Goal: Information Seeking & Learning: Find specific fact

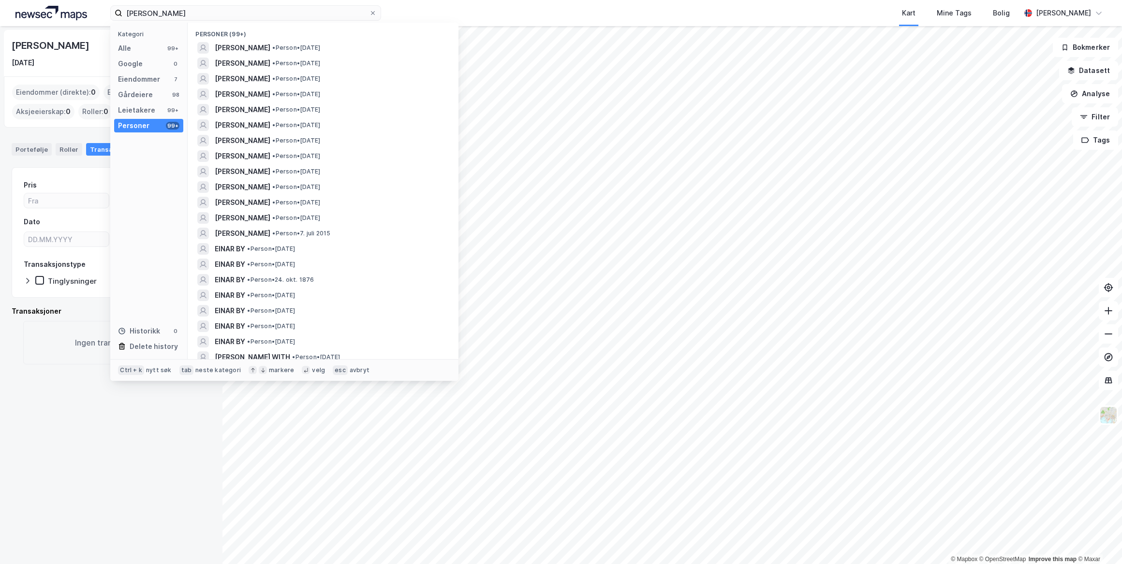
click at [258, 122] on span "[PERSON_NAME]" at bounding box center [243, 125] width 56 height 12
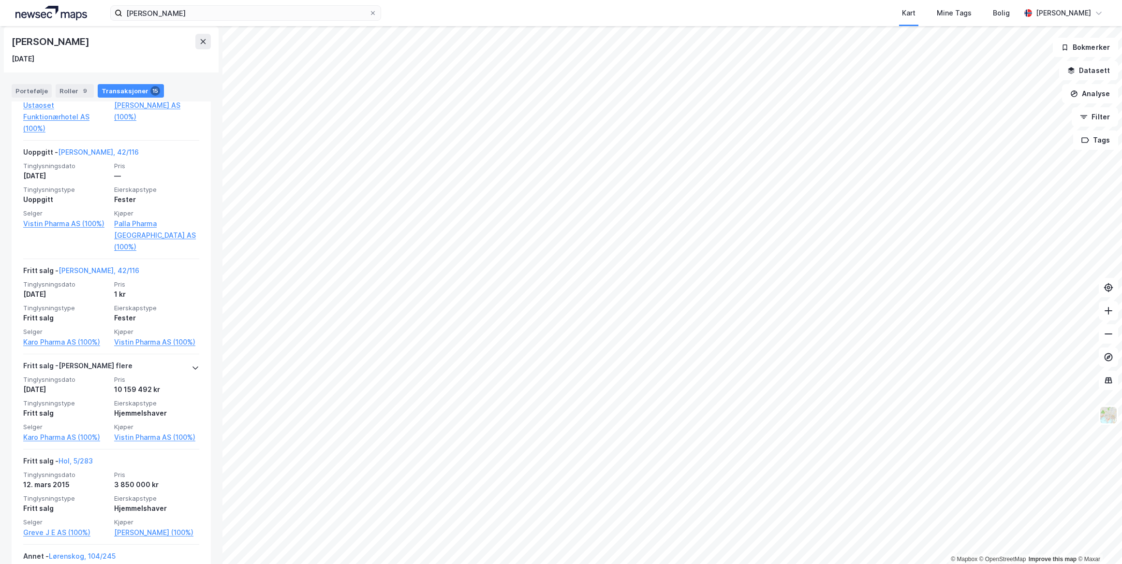
scroll to position [1371, 0]
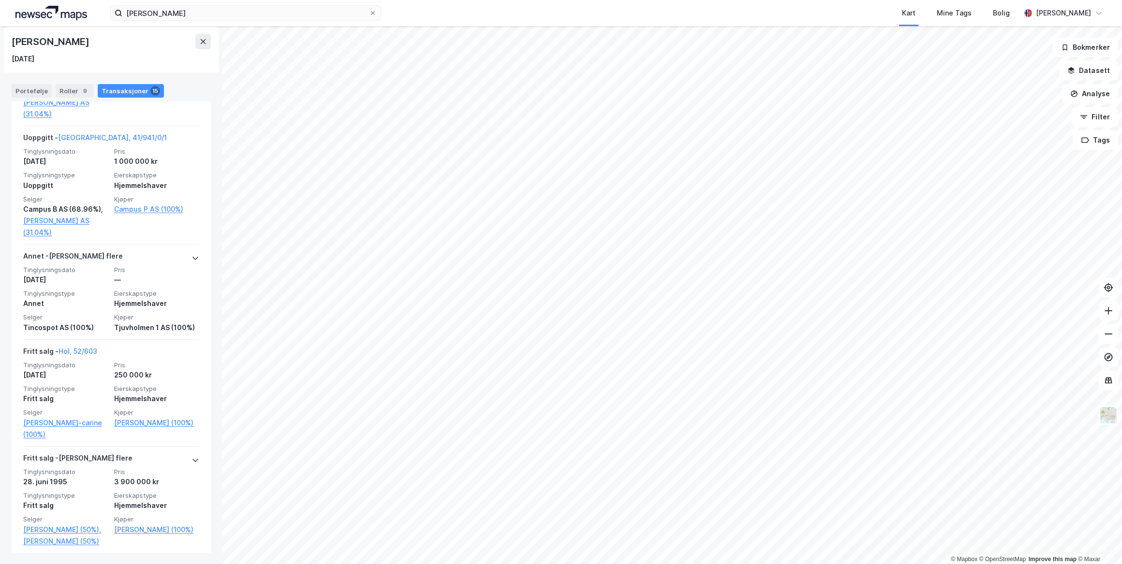
click at [73, 452] on div "[PERSON_NAME] flere" at bounding box center [77, 459] width 109 height 15
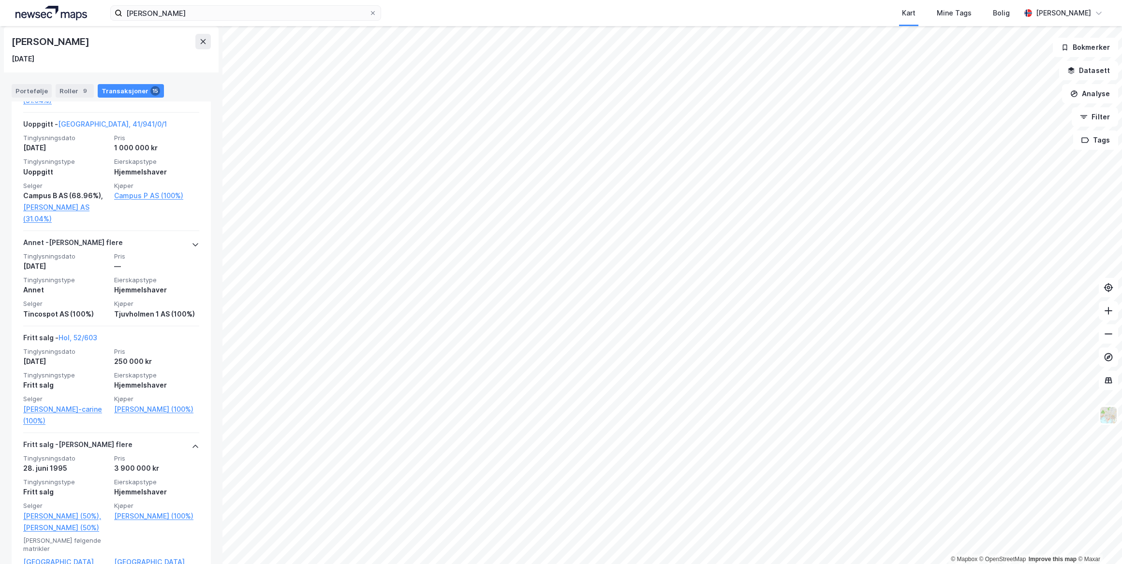
click at [191, 443] on icon at bounding box center [195, 447] width 8 height 8
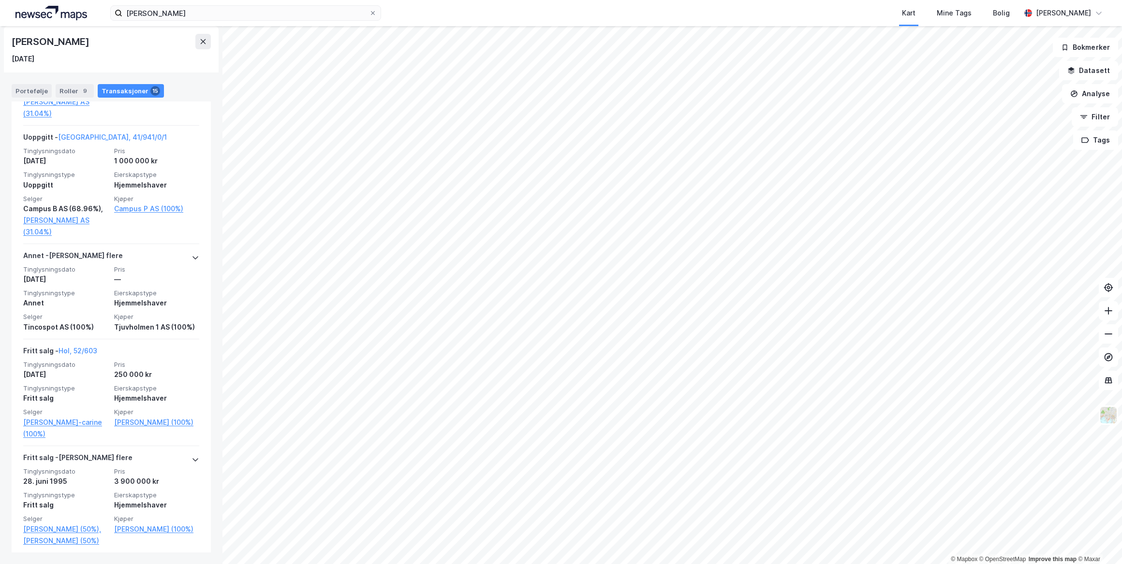
scroll to position [1371, 0]
click at [46, 452] on div "[PERSON_NAME] flere" at bounding box center [77, 459] width 109 height 15
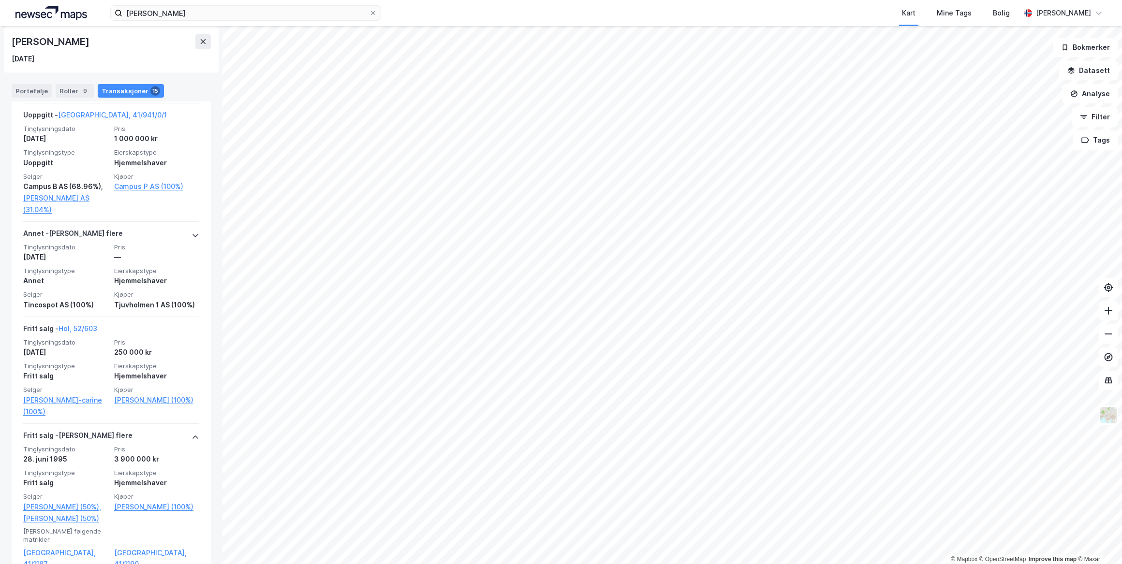
scroll to position [1397, 0]
click at [50, 544] on link "[GEOGRAPHIC_DATA], 41/1187" at bounding box center [65, 555] width 85 height 23
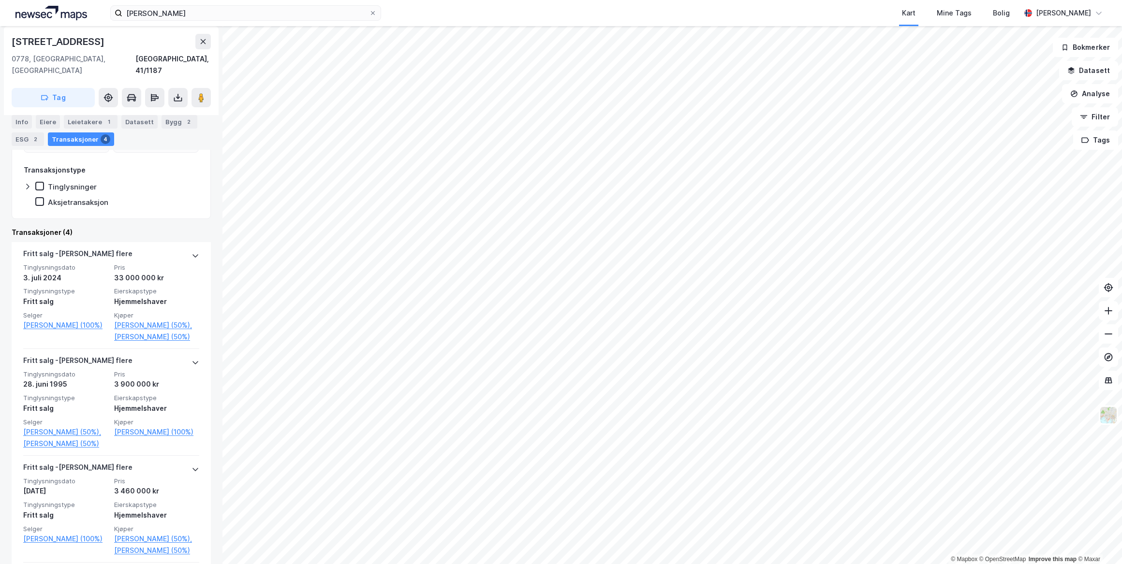
scroll to position [219, 0]
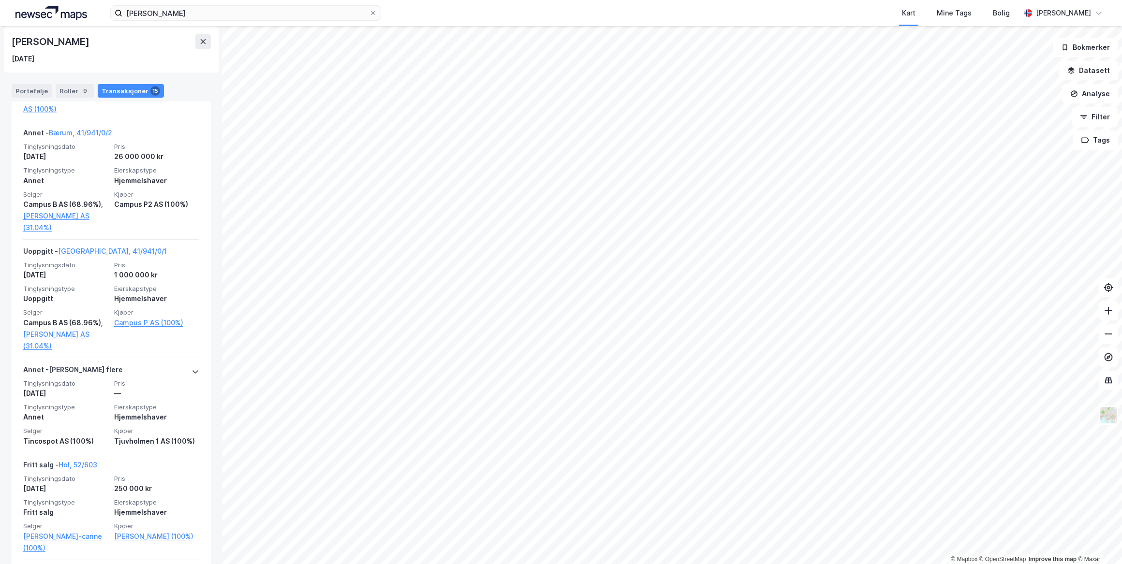
scroll to position [1327, 0]
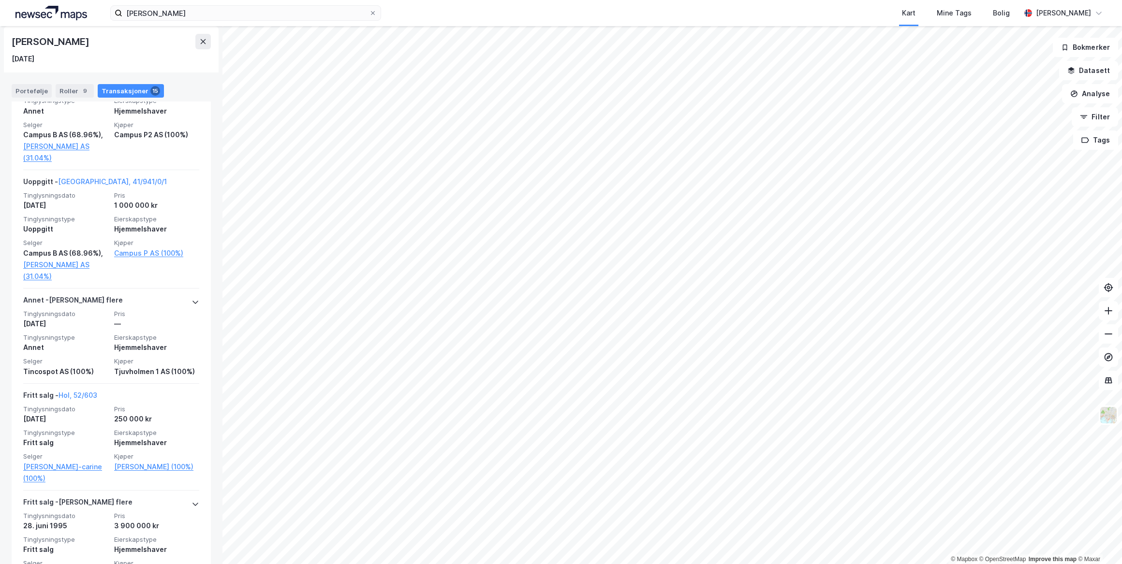
click at [191, 298] on icon at bounding box center [195, 302] width 8 height 8
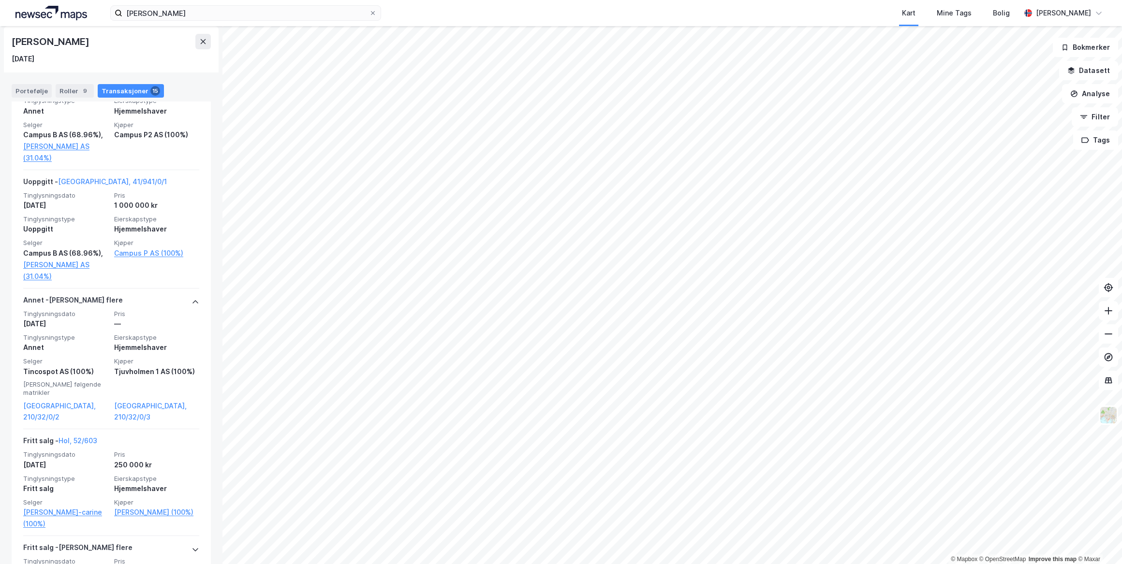
click at [56, 400] on link "[GEOGRAPHIC_DATA], 210/32/0/2" at bounding box center [65, 411] width 85 height 23
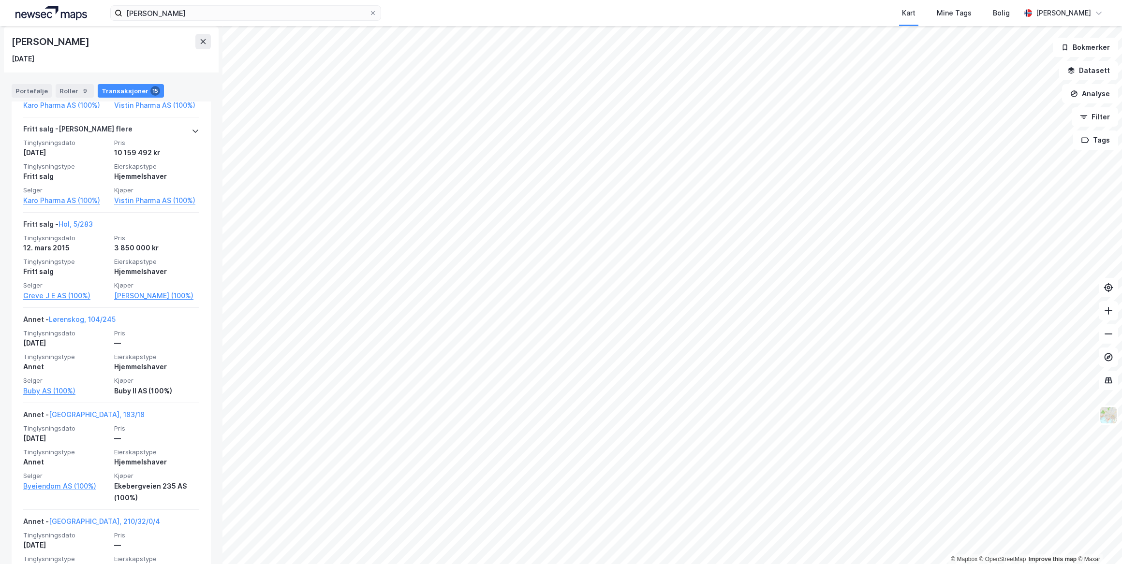
scroll to position [756, 0]
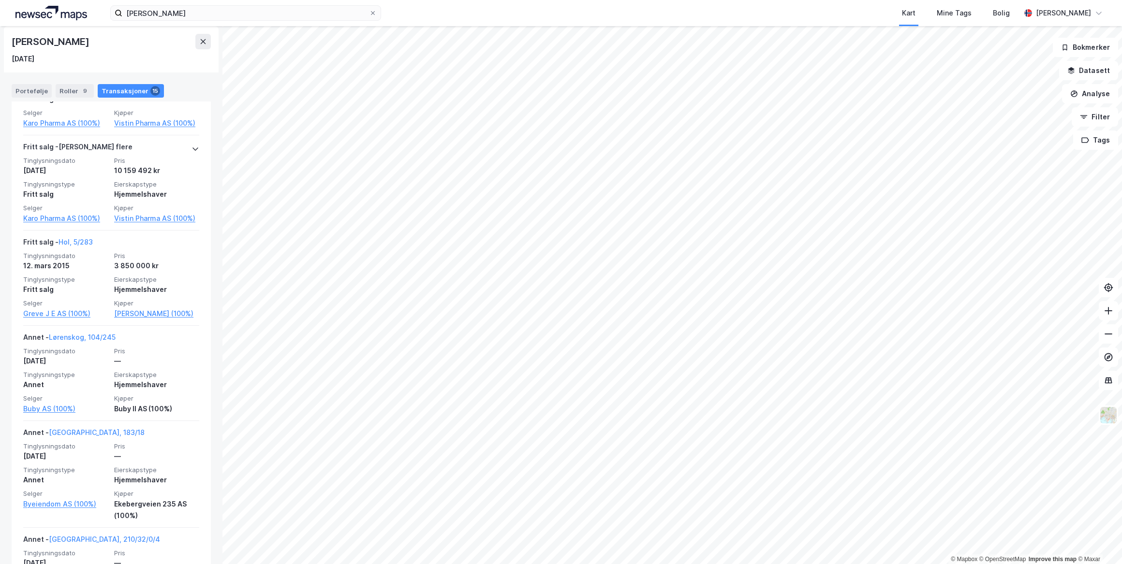
click at [146, 308] on link "[PERSON_NAME] (100%)" at bounding box center [156, 314] width 85 height 12
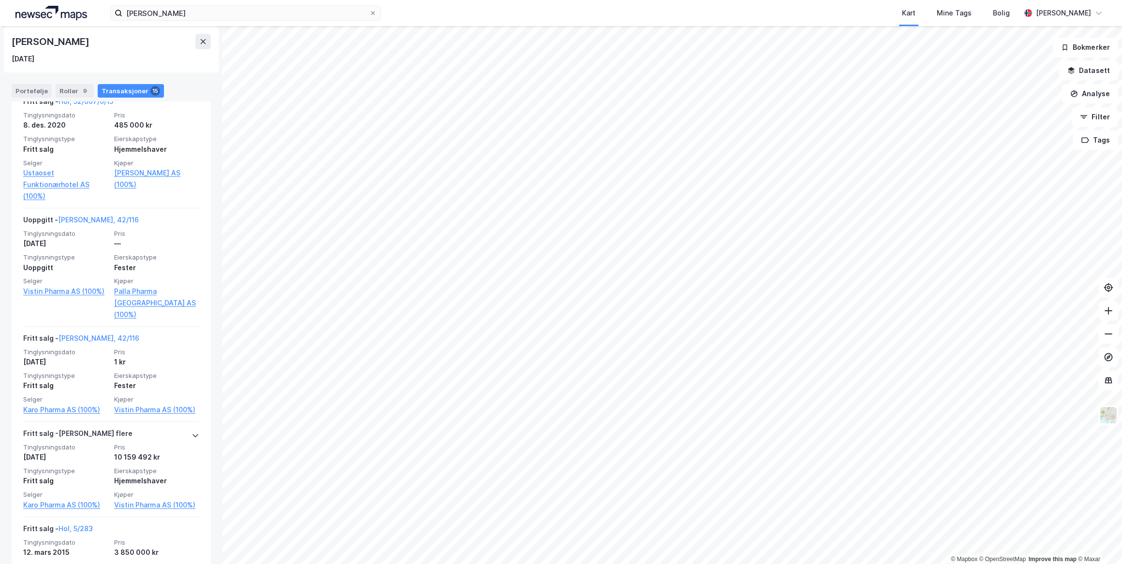
scroll to position [448, 0]
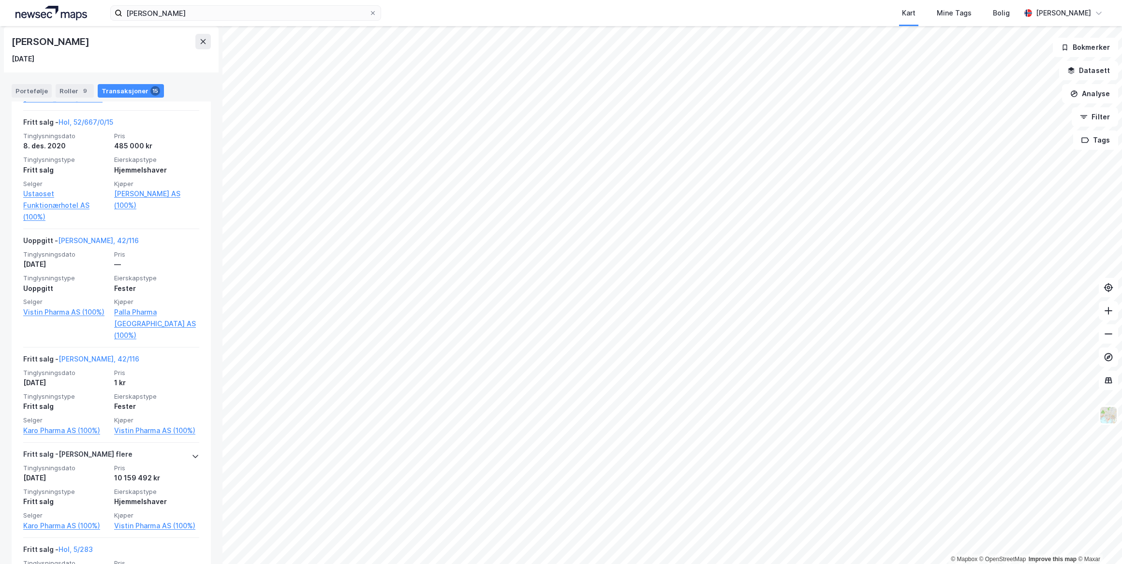
click at [89, 240] on link "[PERSON_NAME], 42/116" at bounding box center [98, 240] width 81 height 8
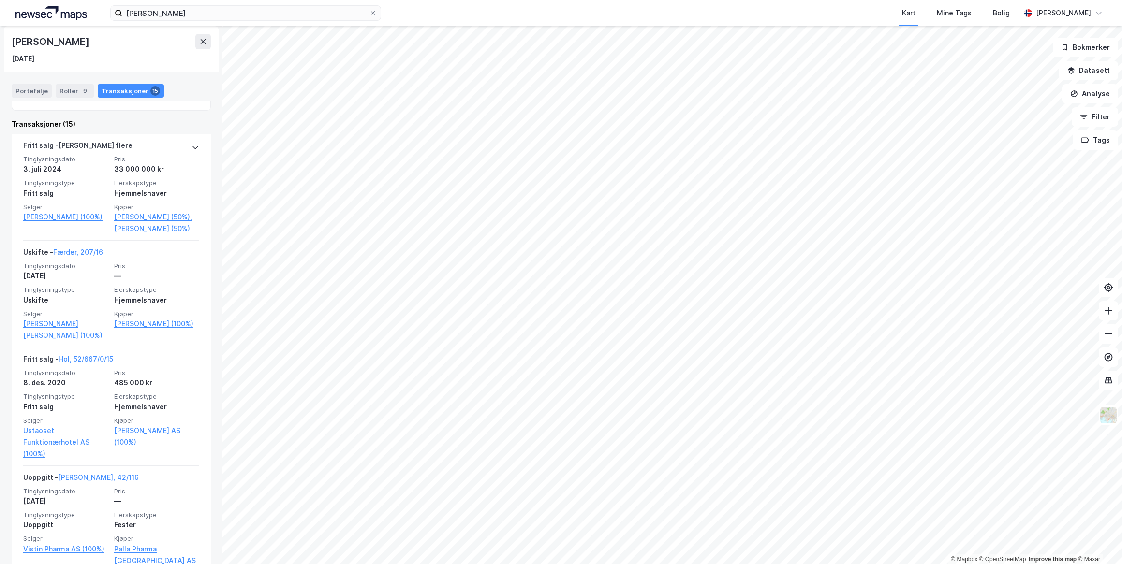
scroll to position [184, 0]
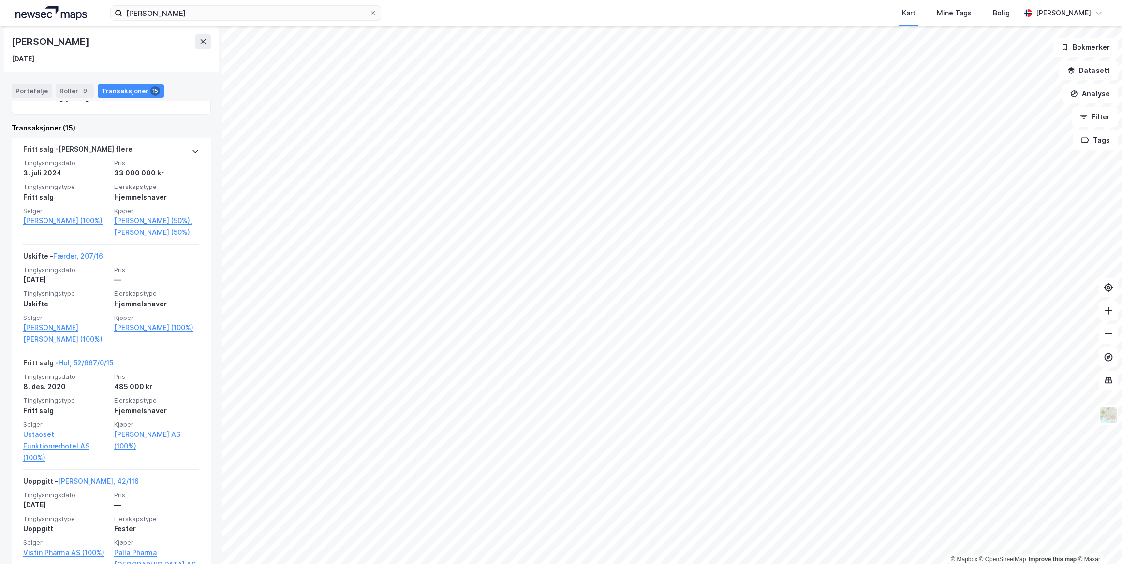
click at [39, 345] on link "[PERSON_NAME] [PERSON_NAME] (100%)" at bounding box center [65, 333] width 85 height 23
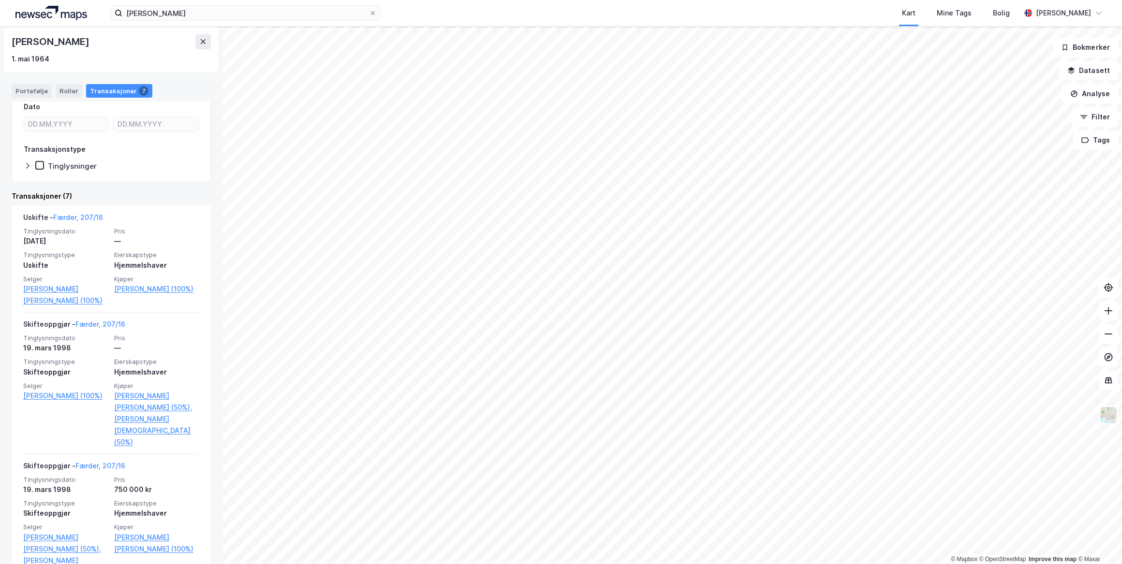
scroll to position [131, 0]
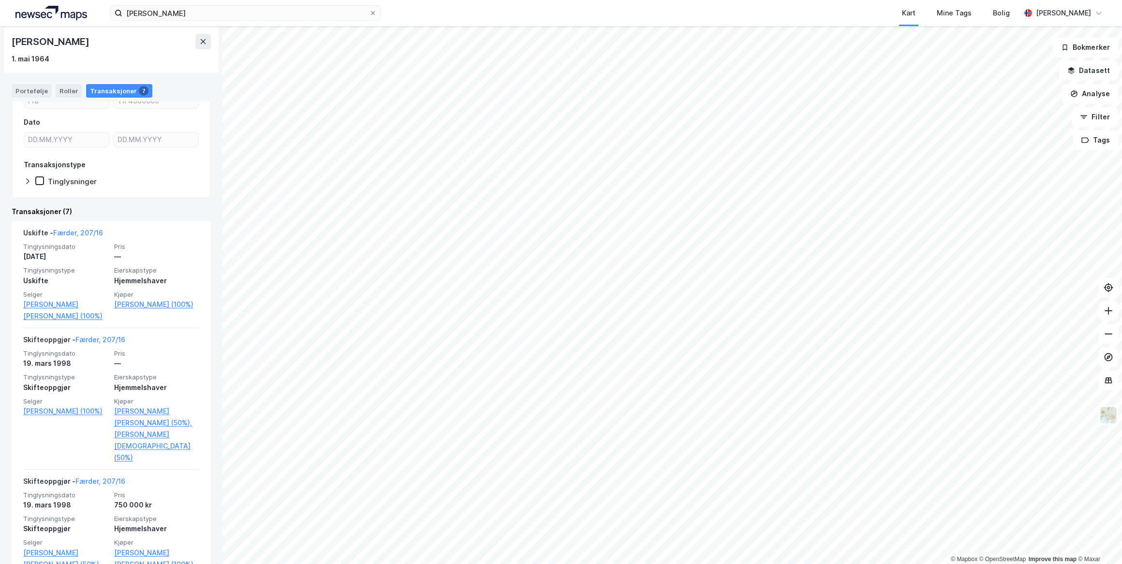
click at [117, 438] on link "[PERSON_NAME][DEMOGRAPHIC_DATA] (50%)" at bounding box center [156, 446] width 85 height 35
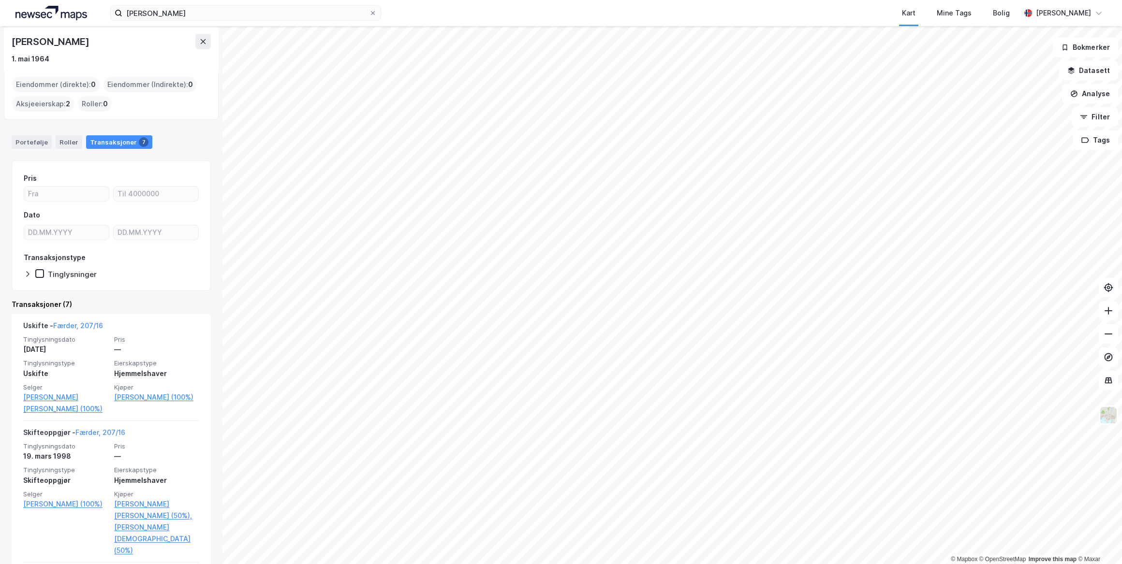
scroll to position [87, 0]
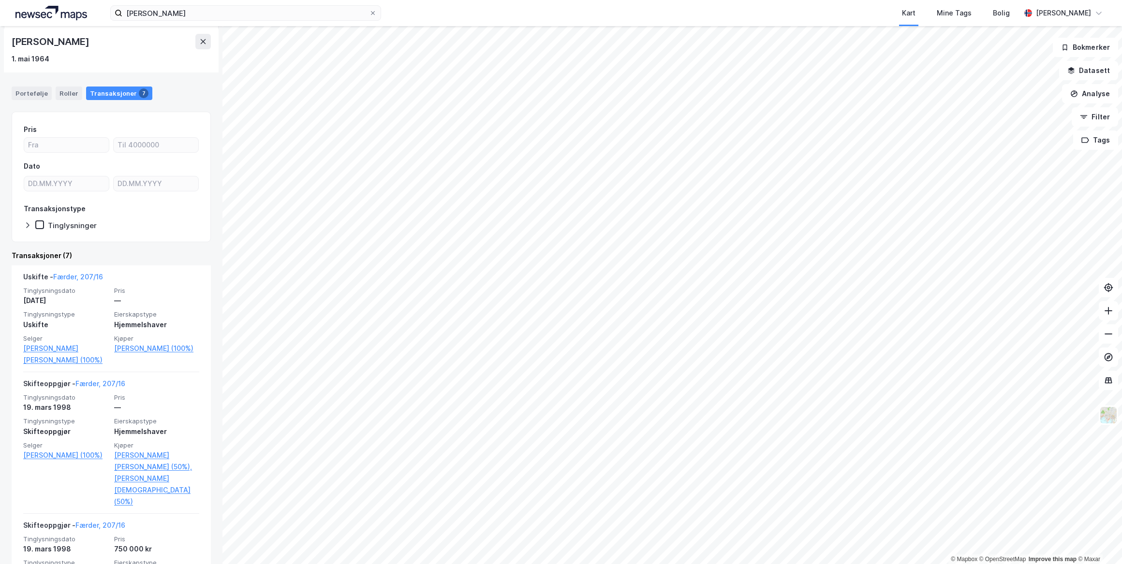
click at [85, 278] on link "Færder, 207/16" at bounding box center [78, 277] width 50 height 8
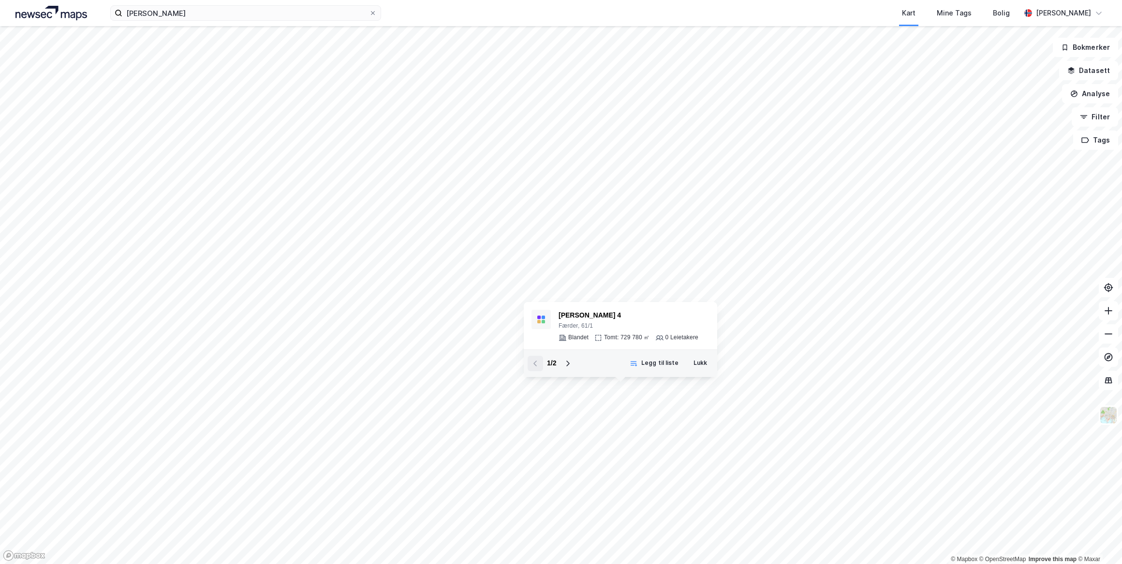
click at [613, 325] on div "Færder, 61/1" at bounding box center [628, 326] width 140 height 8
click at [667, 211] on div "Færder, 53/15" at bounding box center [624, 214] width 136 height 8
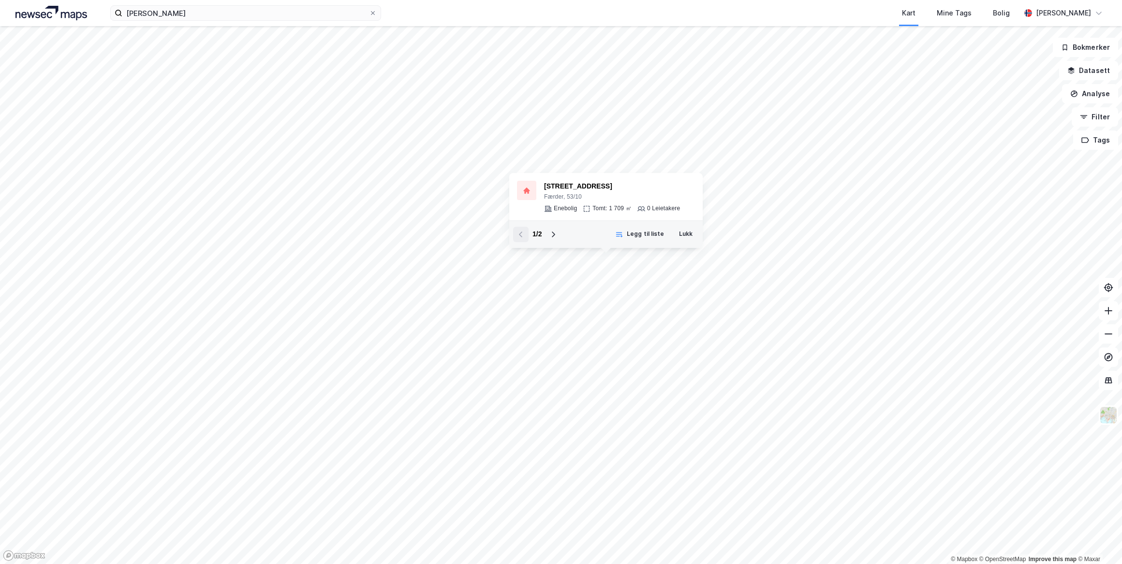
click at [641, 191] on div "[STREET_ADDRESS]" at bounding box center [612, 187] width 136 height 12
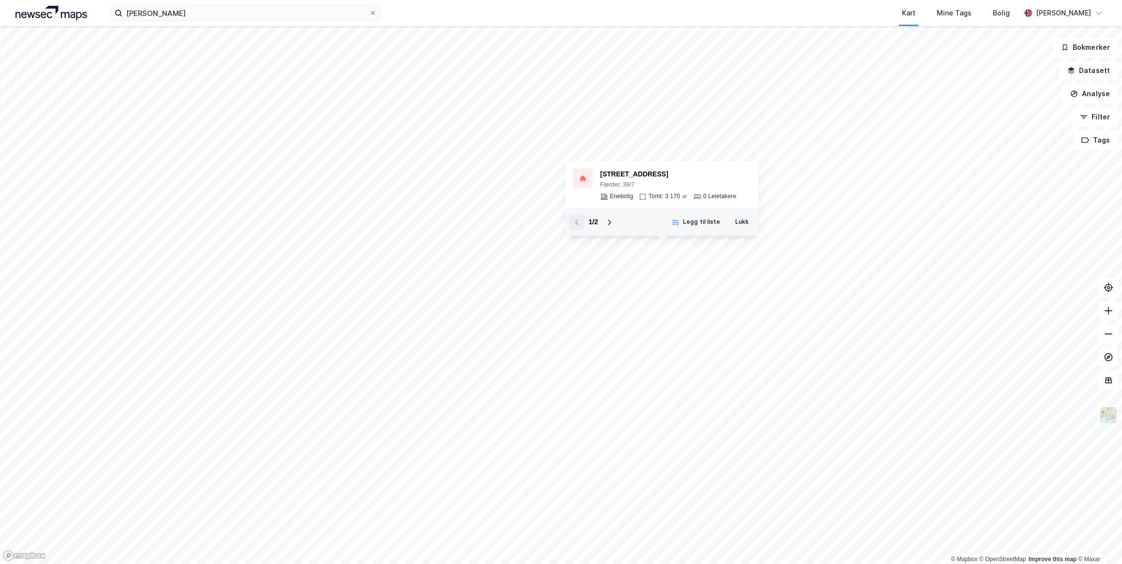
click at [670, 177] on div "[STREET_ADDRESS]" at bounding box center [668, 175] width 136 height 12
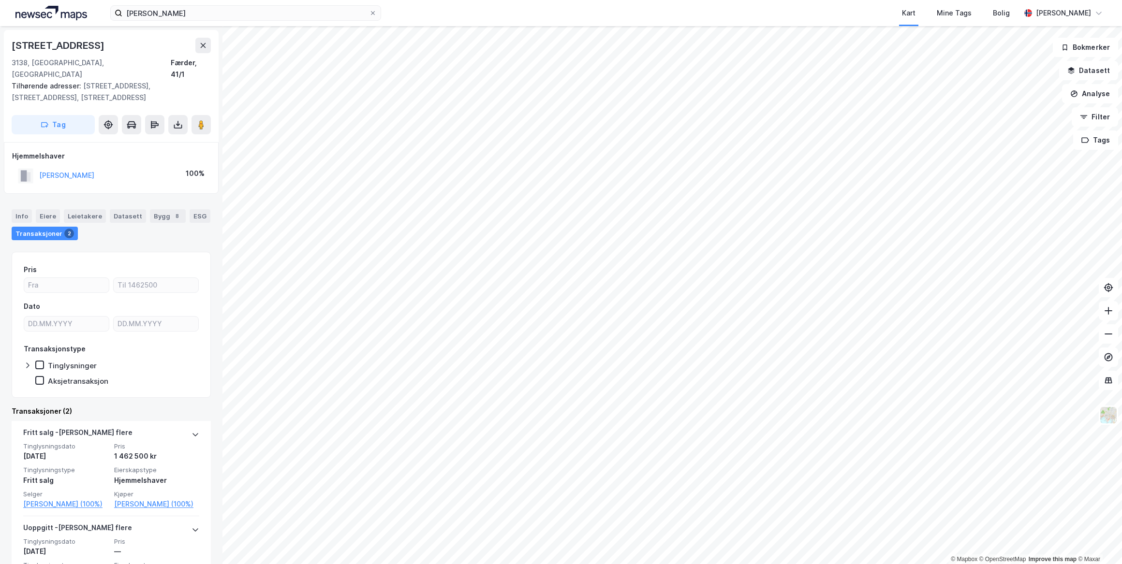
click at [204, 45] on icon at bounding box center [203, 46] width 8 height 8
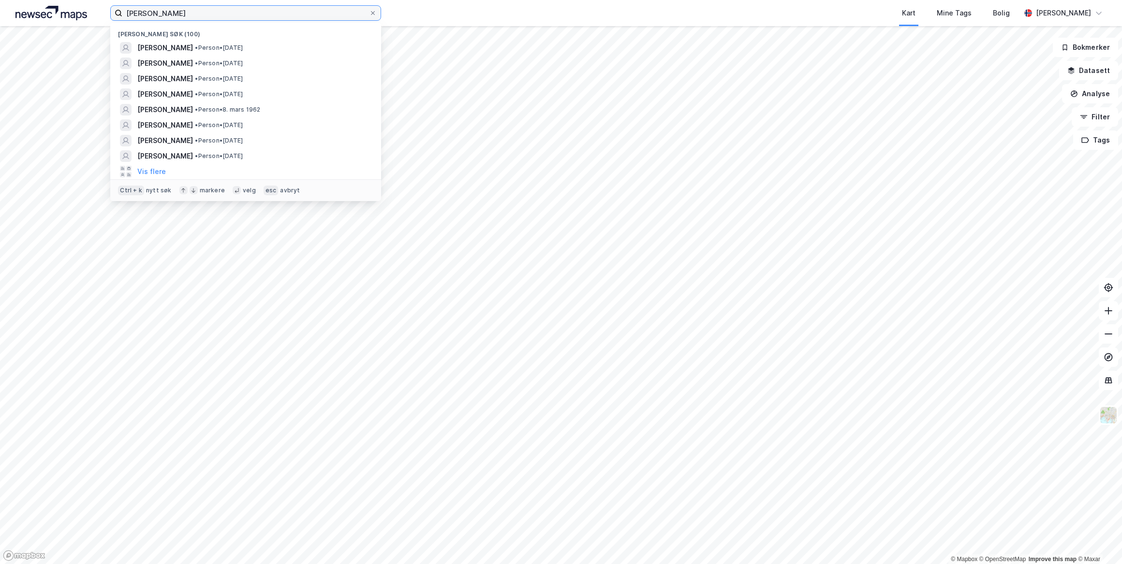
drag, startPoint x: 174, startPoint y: 12, endPoint x: 78, endPoint y: 12, distance: 95.7
click at [78, 12] on div "[PERSON_NAME] søk (100) [PERSON_NAME] • [DATE] [PERSON_NAME] • Person • [DATE] …" at bounding box center [561, 13] width 1122 height 26
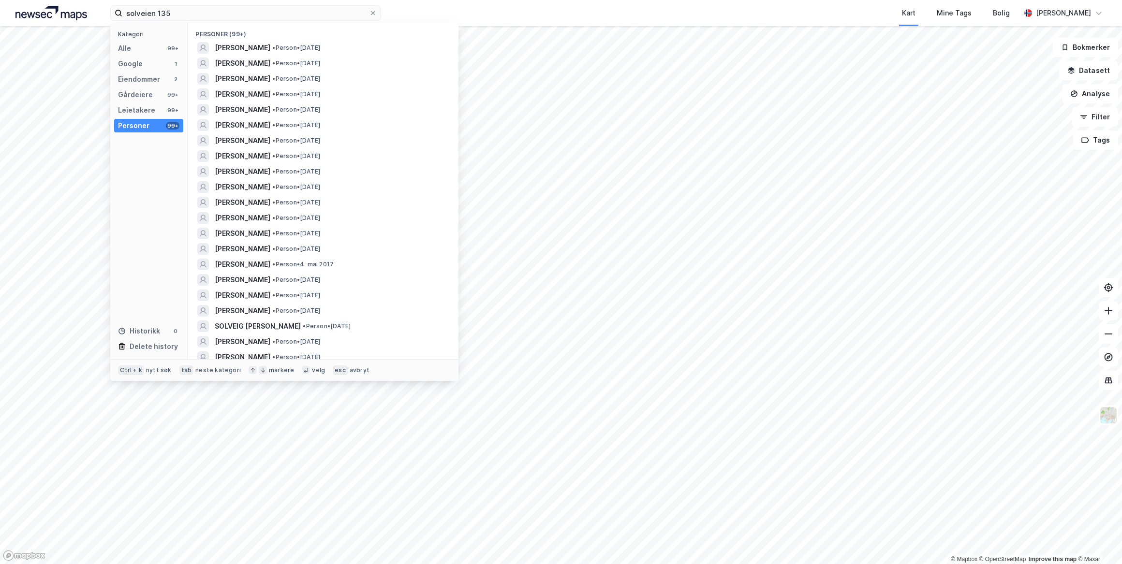
click at [134, 78] on div "Eiendommer" at bounding box center [139, 79] width 42 height 12
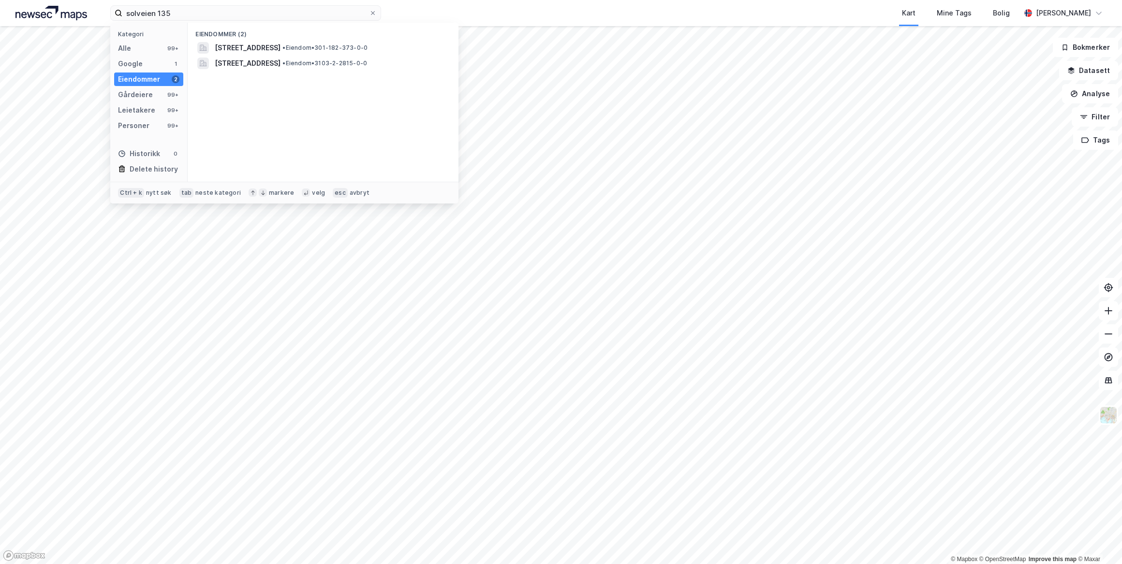
click at [235, 48] on span "[STREET_ADDRESS]" at bounding box center [248, 48] width 66 height 12
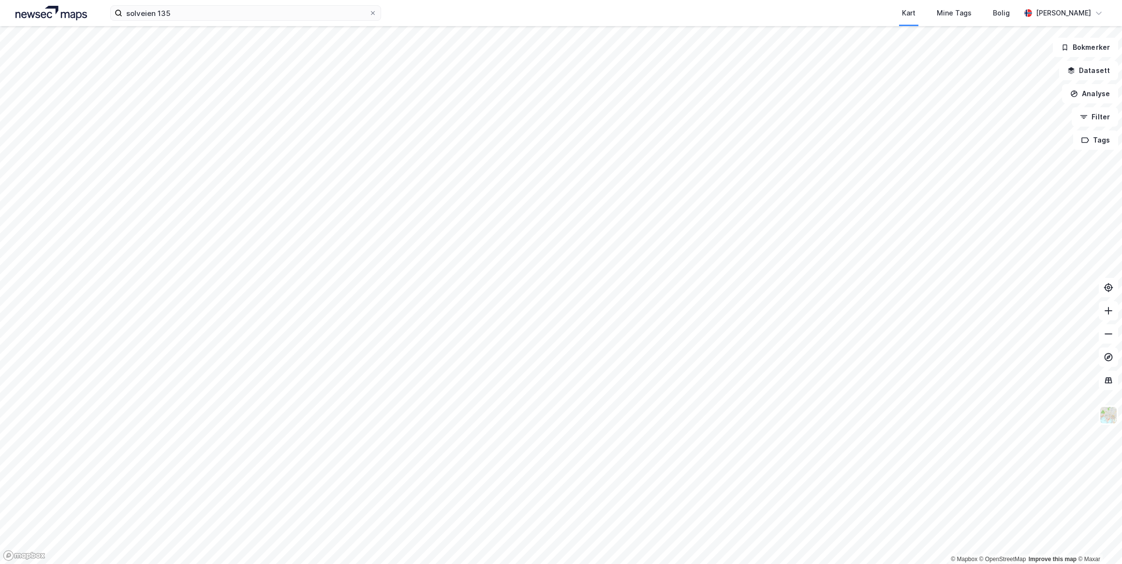
click at [65, 12] on img at bounding box center [51, 13] width 72 height 15
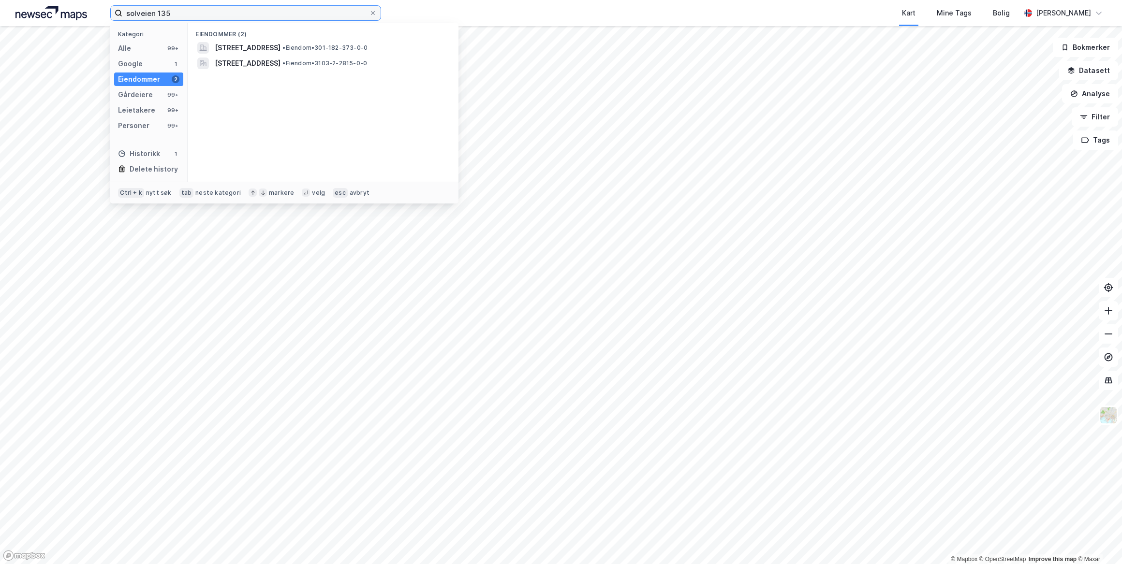
drag, startPoint x: 203, startPoint y: 15, endPoint x: 75, endPoint y: 15, distance: 128.1
click at [76, 15] on div "solveien 135 Kategori Alle 99+ Google 1 Eiendommer 2 Gårdeiere 99+ Leietakere 9…" at bounding box center [561, 13] width 1122 height 26
type input "s"
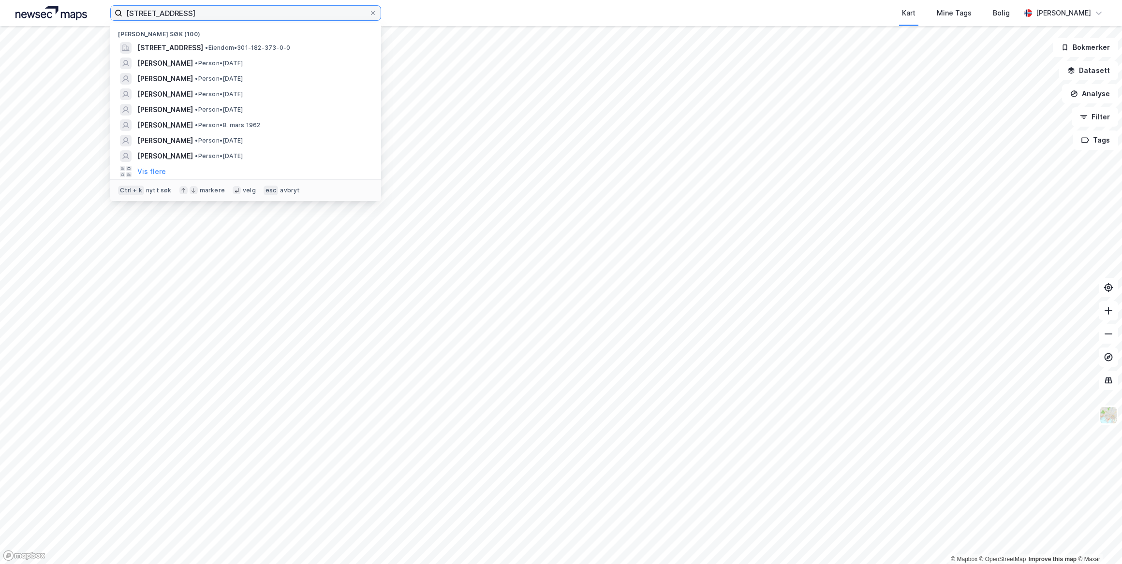
type input "[STREET_ADDRESS]"
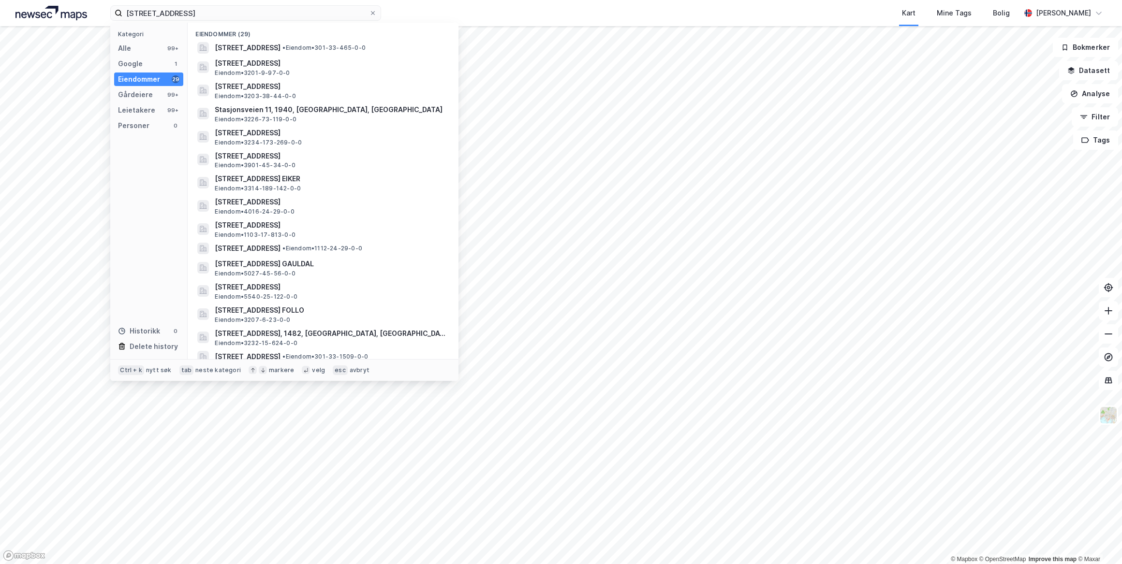
click at [244, 49] on span "[STREET_ADDRESS]" at bounding box center [248, 48] width 66 height 12
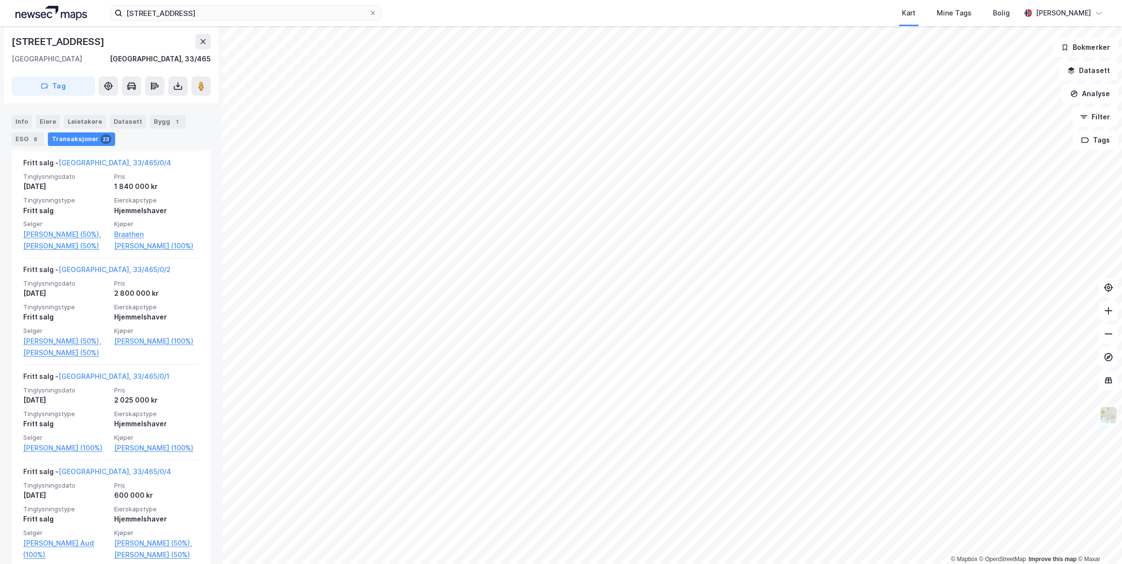
scroll to position [1929, 0]
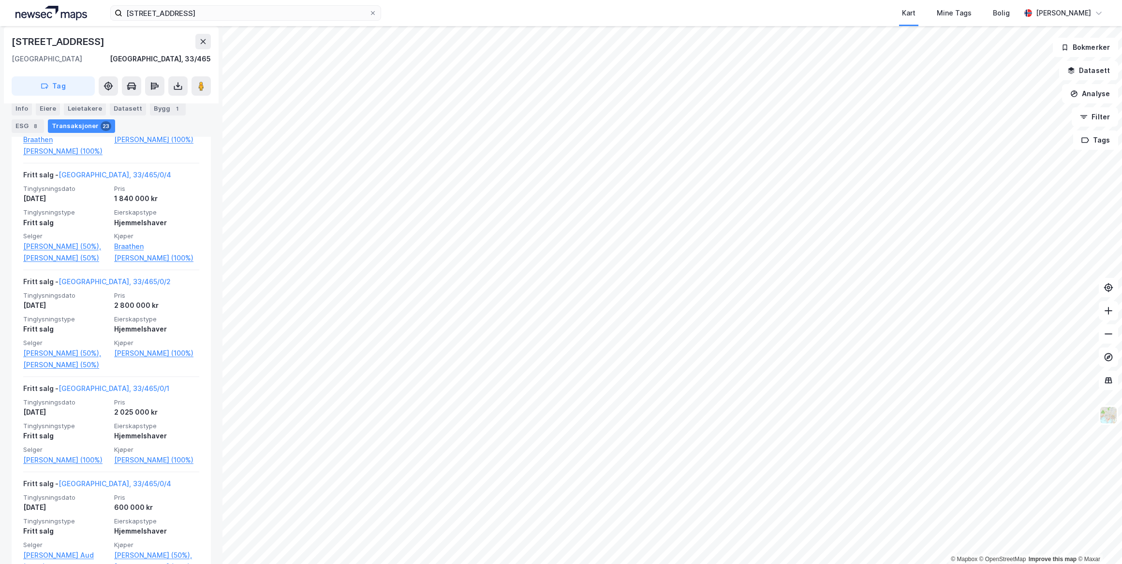
scroll to position [1883, 0]
click at [83, 283] on link "[GEOGRAPHIC_DATA], 33/465/0/2" at bounding box center [114, 279] width 112 height 8
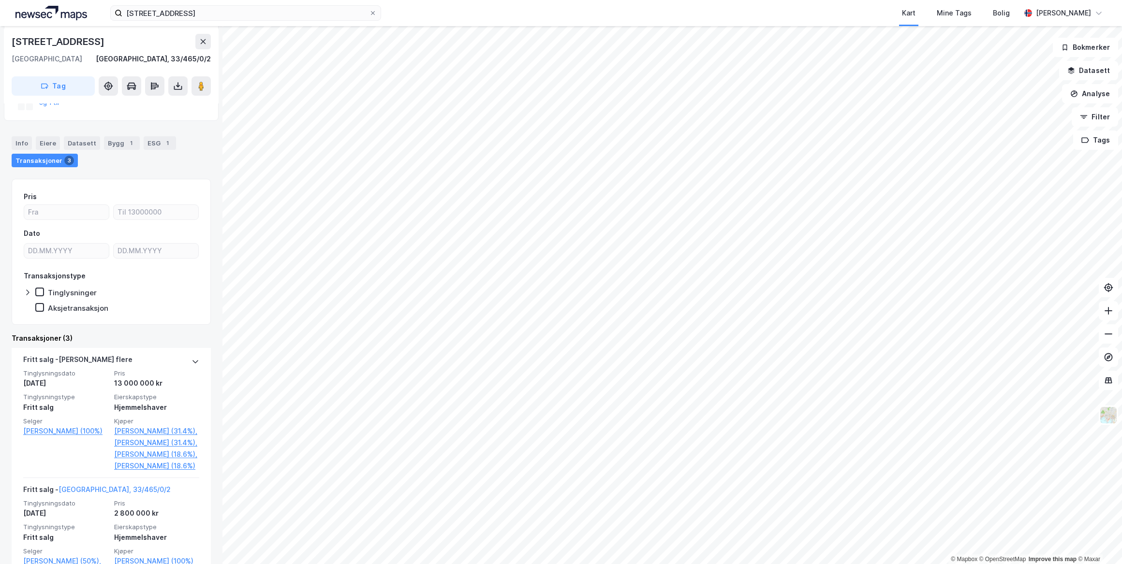
scroll to position [371, 0]
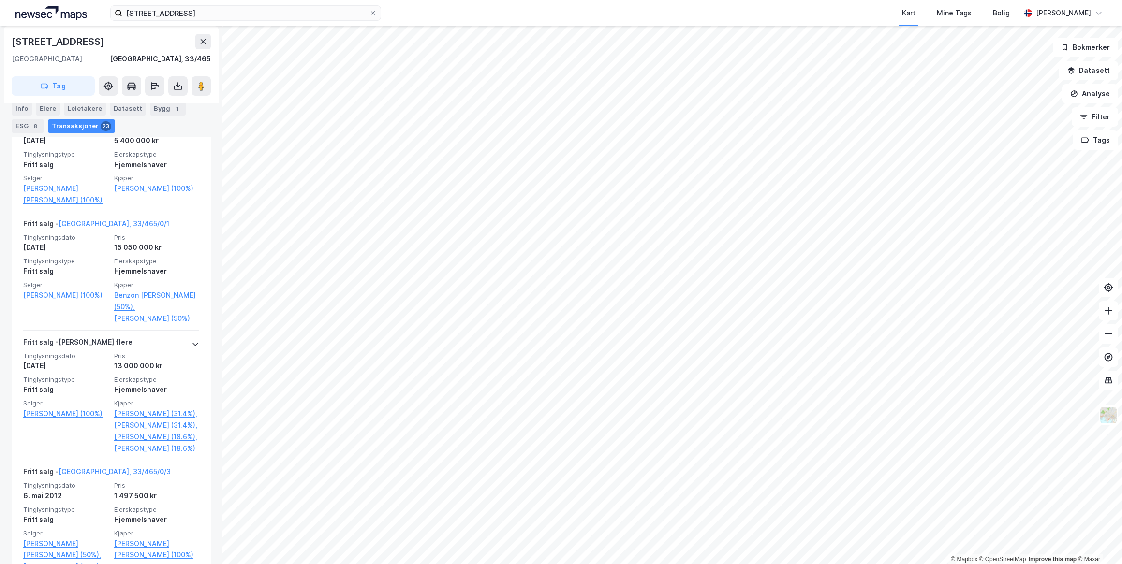
scroll to position [879, 0]
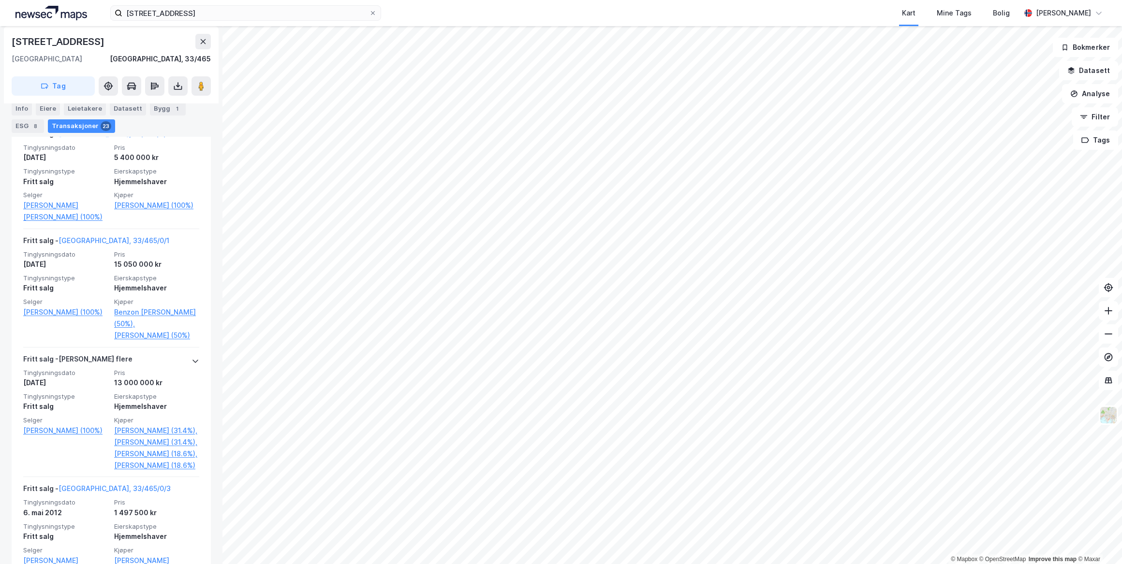
click at [115, 341] on link "[PERSON_NAME] (50%)" at bounding box center [156, 336] width 85 height 12
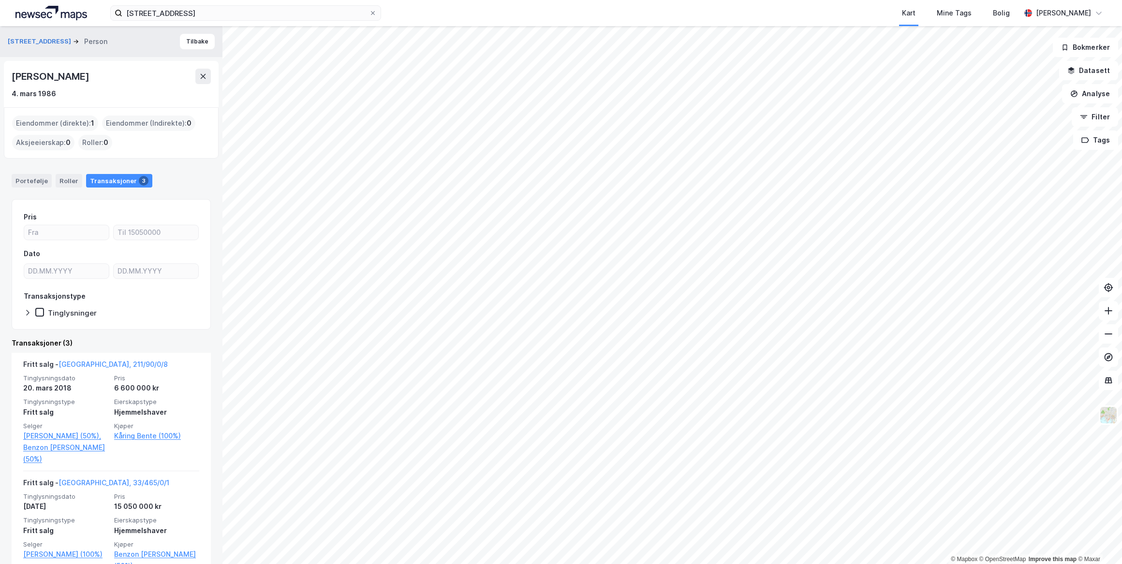
drag, startPoint x: 107, startPoint y: 73, endPoint x: 13, endPoint y: 78, distance: 93.9
click at [13, 78] on div "[PERSON_NAME]" at bounding box center [111, 76] width 199 height 15
drag, startPoint x: 13, startPoint y: 78, endPoint x: 32, endPoint y: 76, distance: 19.4
copy div "[PERSON_NAME]"
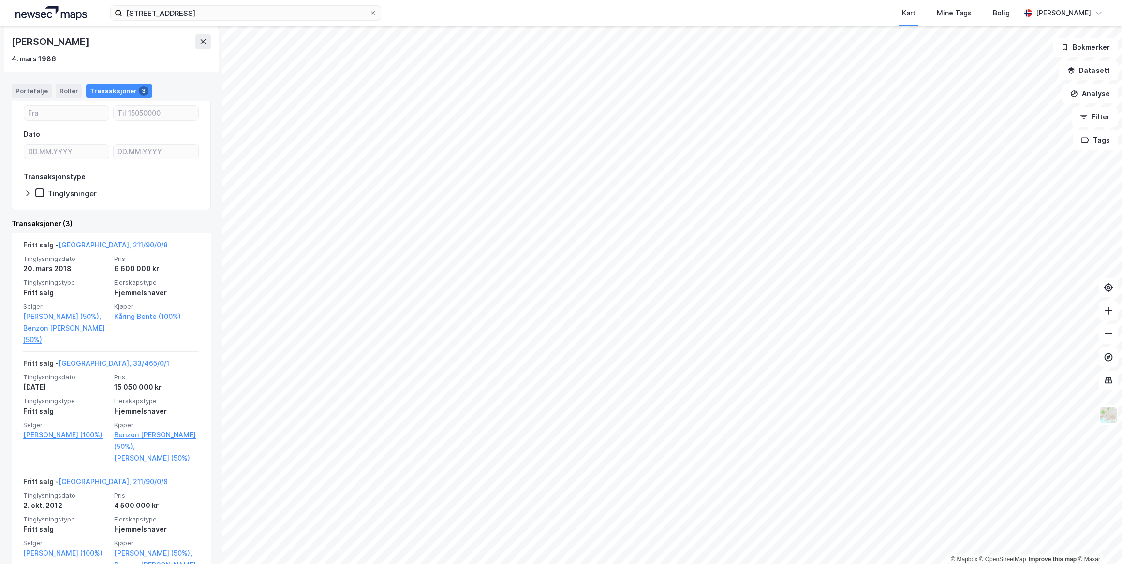
scroll to position [166, 0]
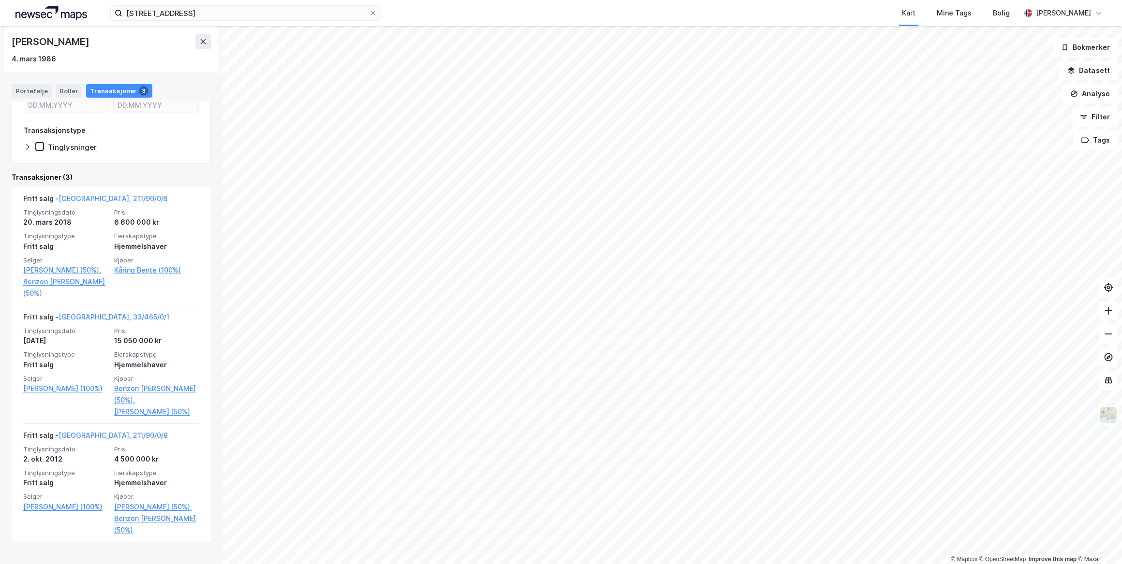
click at [60, 292] on link "Benzon [PERSON_NAME] (50%)" at bounding box center [65, 287] width 85 height 23
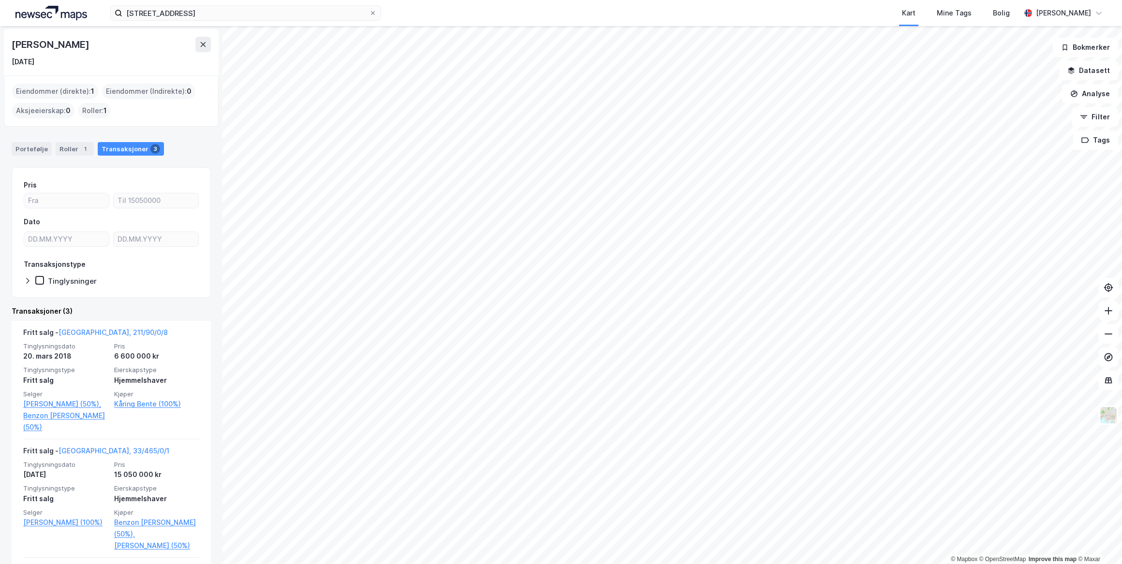
scroll to position [44, 0]
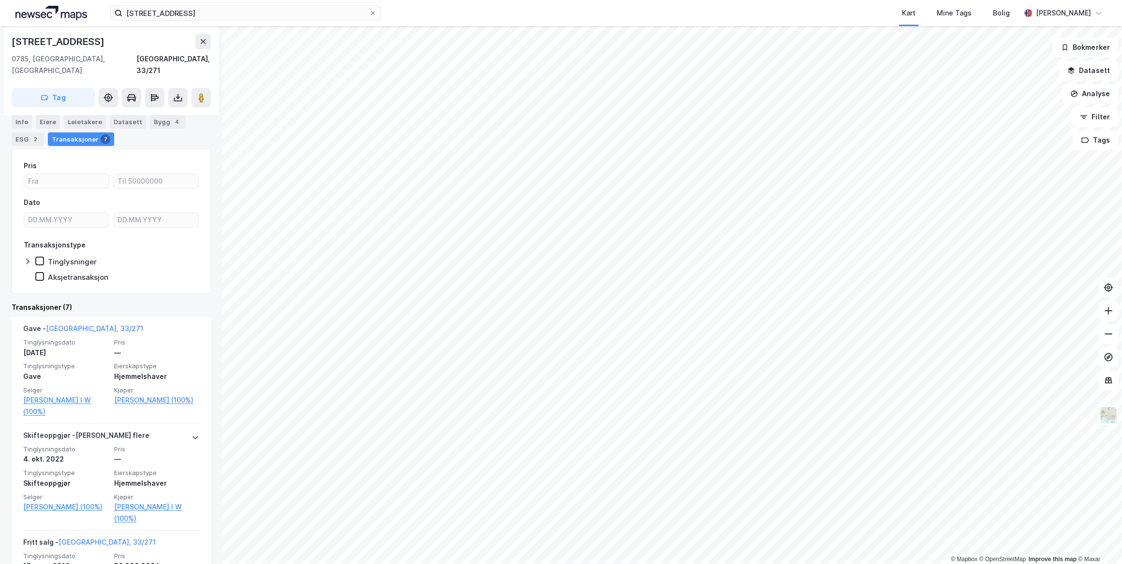
scroll to position [131, 0]
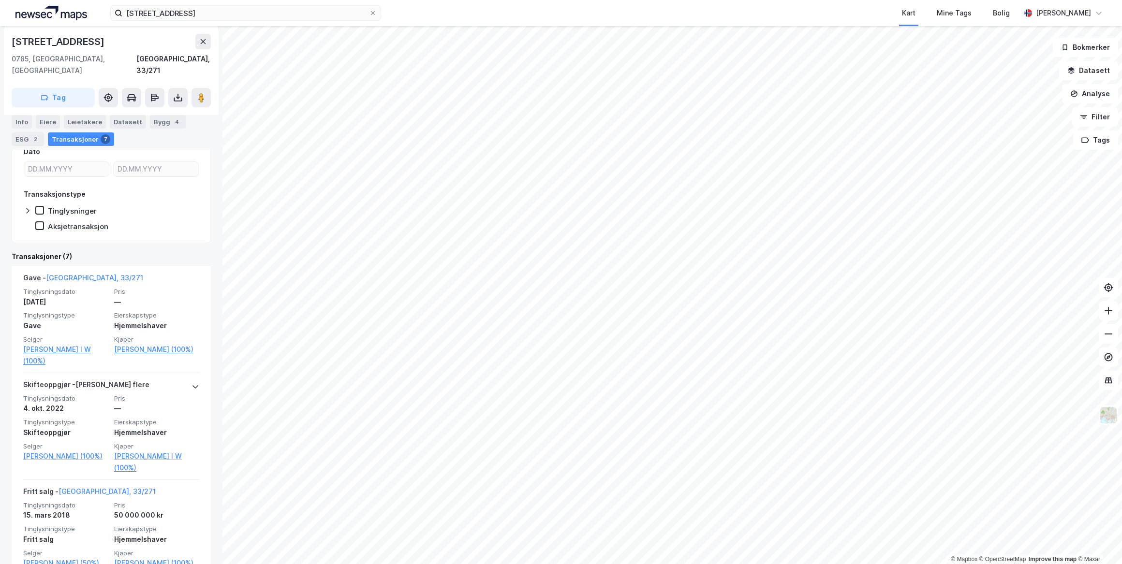
click at [131, 344] on link "[PERSON_NAME] (100%)" at bounding box center [156, 350] width 85 height 12
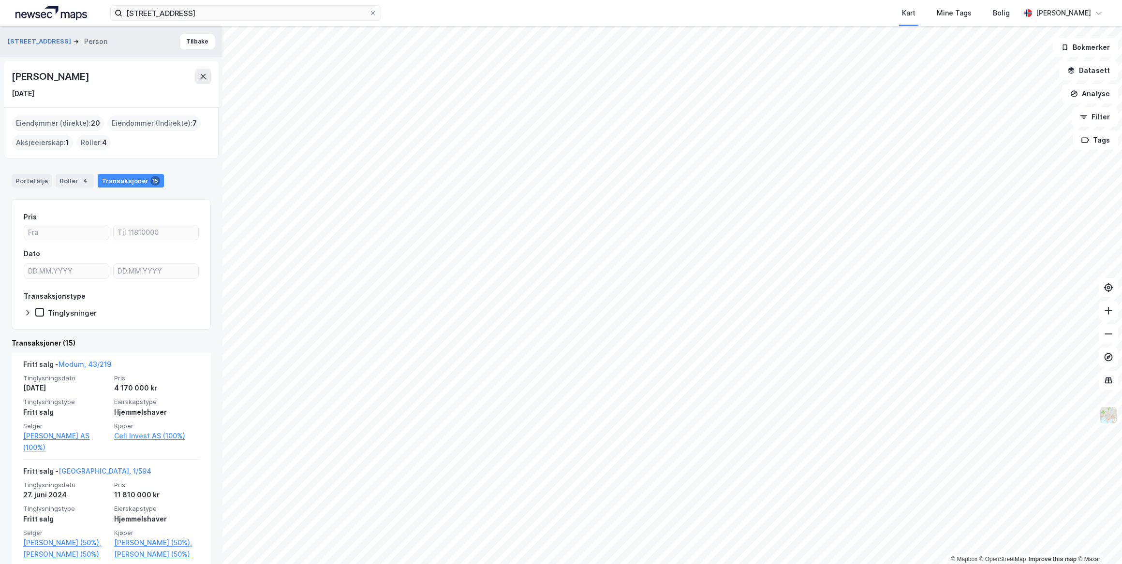
drag, startPoint x: 97, startPoint y: 76, endPoint x: 32, endPoint y: 76, distance: 64.8
click at [32, 76] on div "[PERSON_NAME]" at bounding box center [51, 76] width 79 height 15
drag, startPoint x: 32, startPoint y: 76, endPoint x: 116, endPoint y: 80, distance: 83.3
click at [126, 89] on div "[DATE]" at bounding box center [111, 94] width 199 height 12
drag, startPoint x: 111, startPoint y: 76, endPoint x: 13, endPoint y: 75, distance: 97.7
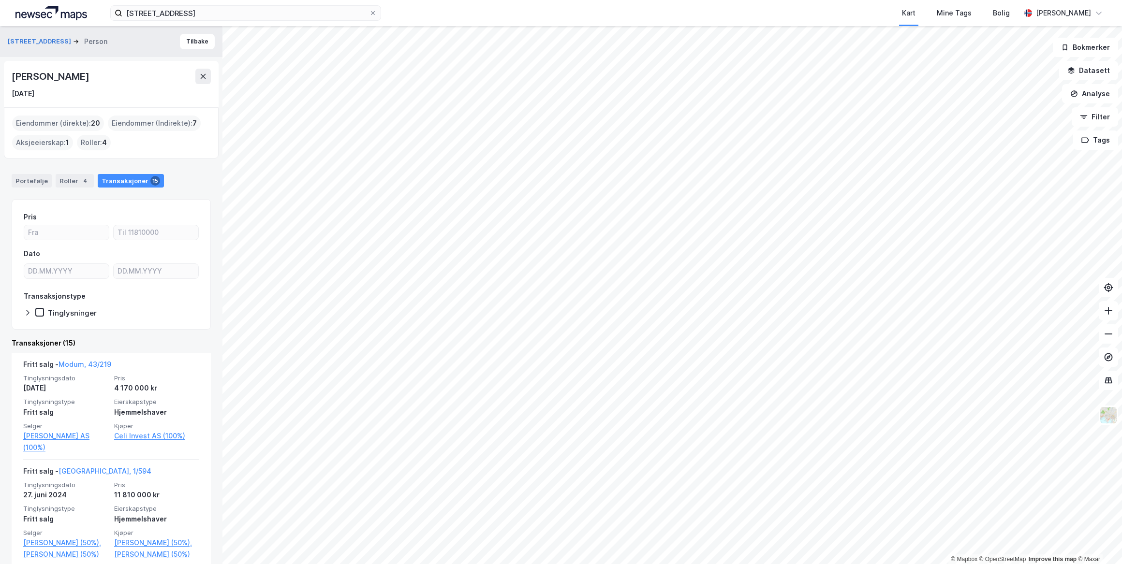
click at [13, 75] on div "[PERSON_NAME]" at bounding box center [111, 76] width 199 height 15
drag, startPoint x: 13, startPoint y: 75, endPoint x: 52, endPoint y: 77, distance: 38.7
copy div "[PERSON_NAME]"
